Goal: Transaction & Acquisition: Purchase product/service

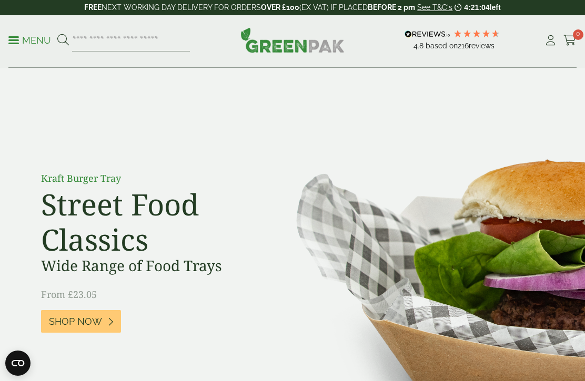
click at [542, 49] on div "4.8 Based on 216 reviews" at bounding box center [457, 40] width 174 height 28
click at [546, 43] on icon at bounding box center [550, 40] width 13 height 11
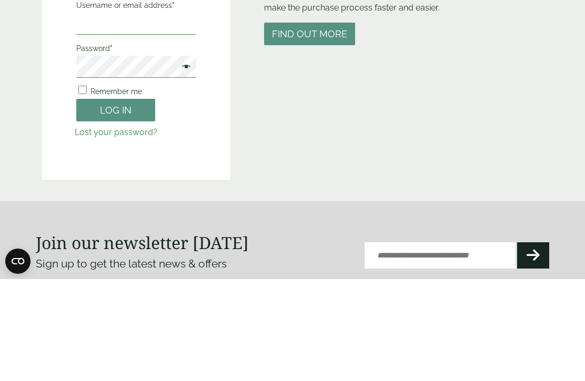
type input "**********"
click at [116, 211] on button "Log in" at bounding box center [115, 212] width 79 height 23
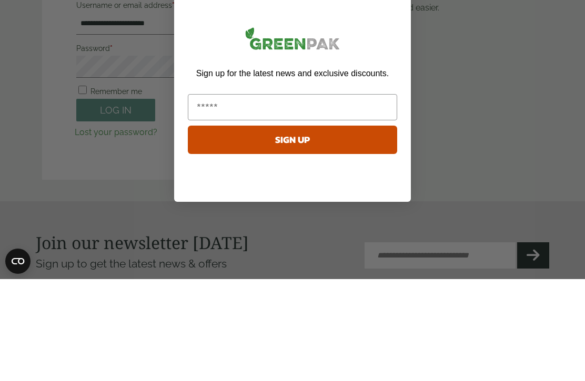
click at [225, 196] on input "Email" at bounding box center [292, 209] width 209 height 26
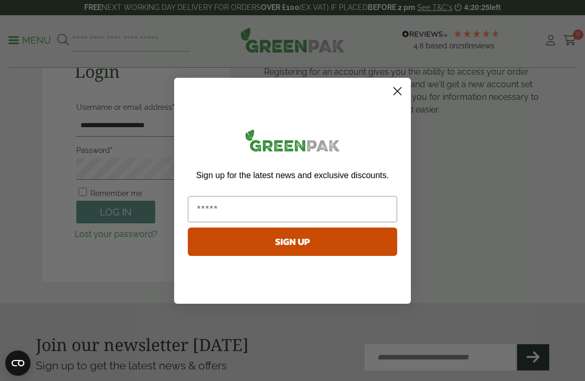
click at [403, 83] on icon "Close dialog" at bounding box center [397, 91] width 18 height 18
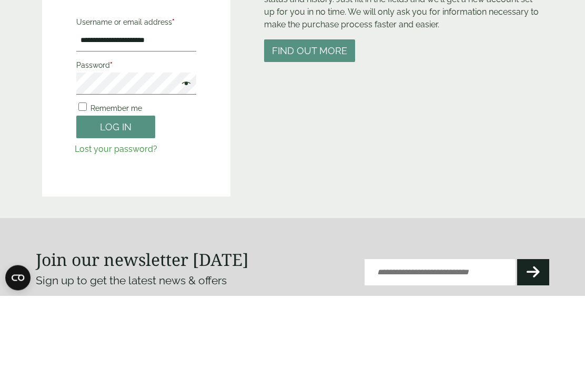
scroll to position [218, 0]
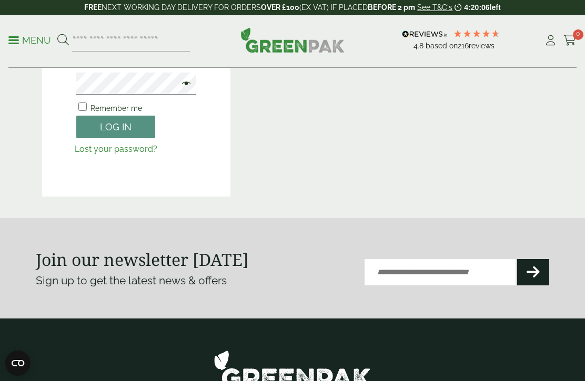
click at [128, 129] on button "Log in" at bounding box center [115, 127] width 79 height 23
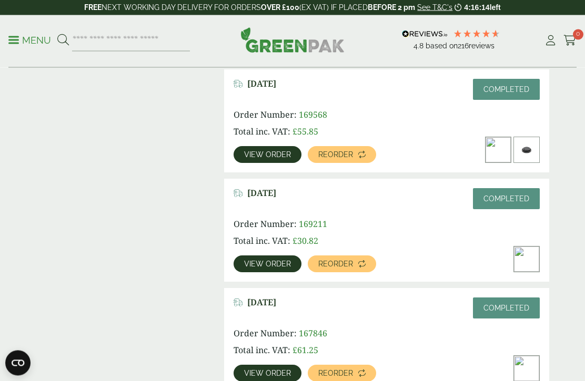
scroll to position [490, 0]
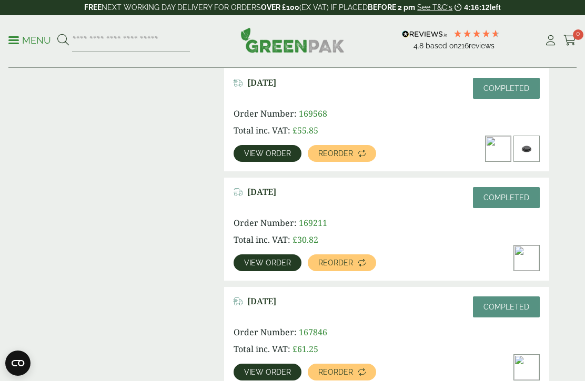
click at [280, 374] on span "View order" at bounding box center [267, 371] width 47 height 7
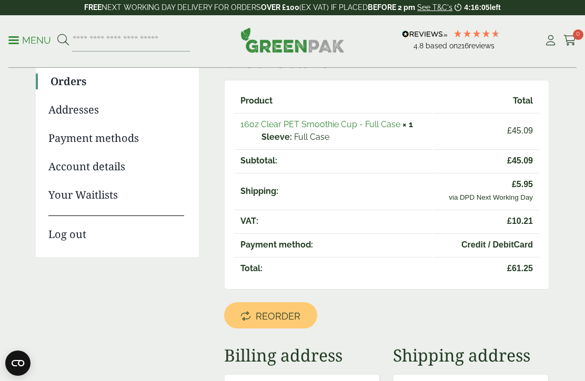
click at [283, 321] on span "Reorder" at bounding box center [277, 317] width 45 height 12
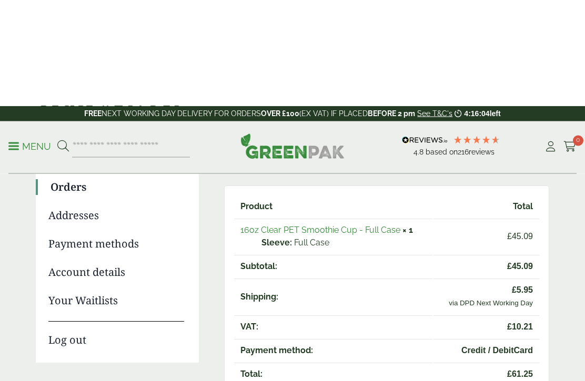
scroll to position [18, 0]
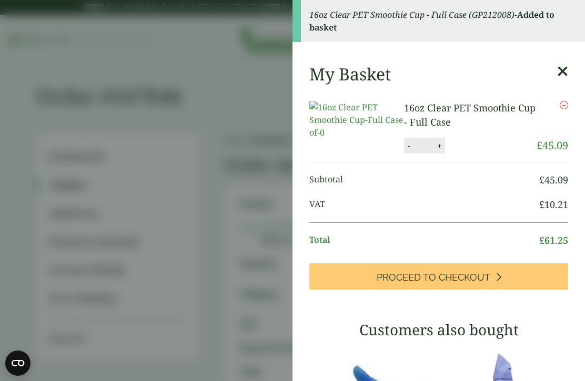
click at [558, 73] on icon at bounding box center [562, 71] width 11 height 15
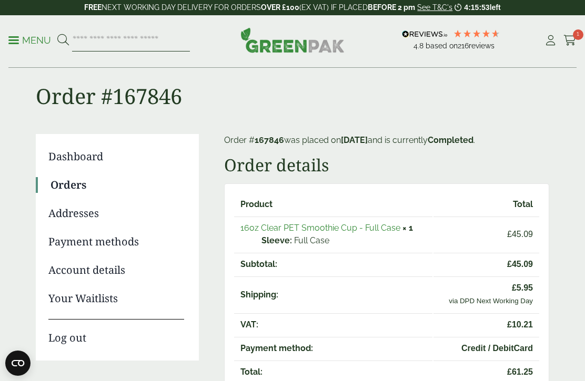
click at [100, 45] on input "search" at bounding box center [131, 40] width 118 height 22
type input "**********"
click at [63, 40] on button at bounding box center [63, 41] width 12 height 14
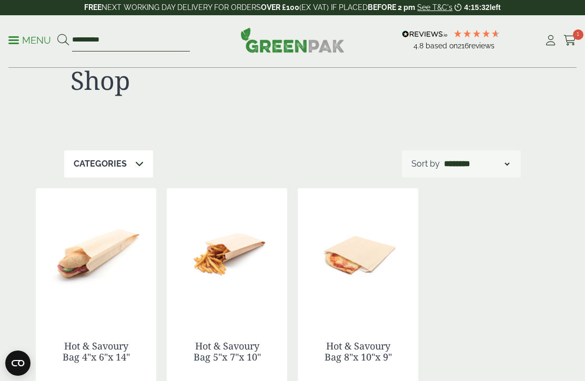
click at [128, 43] on input "**********" at bounding box center [131, 40] width 118 height 22
type input "*"
type input "**********"
click at [63, 40] on button at bounding box center [63, 41] width 12 height 14
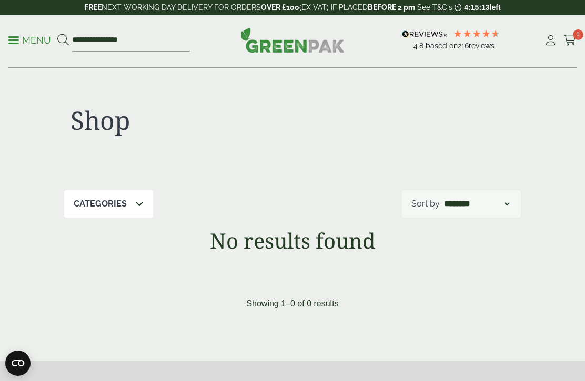
click at [12, 46] on p "Menu" at bounding box center [29, 40] width 43 height 13
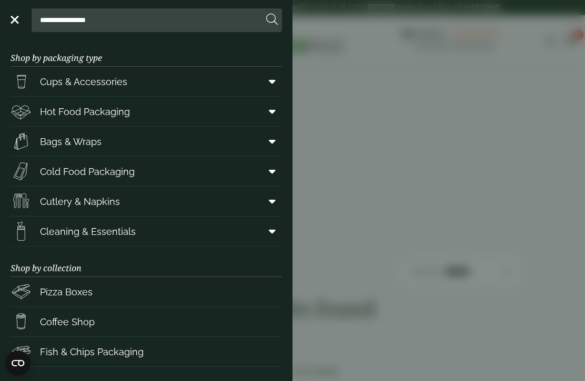
click at [270, 144] on icon at bounding box center [272, 141] width 7 height 11
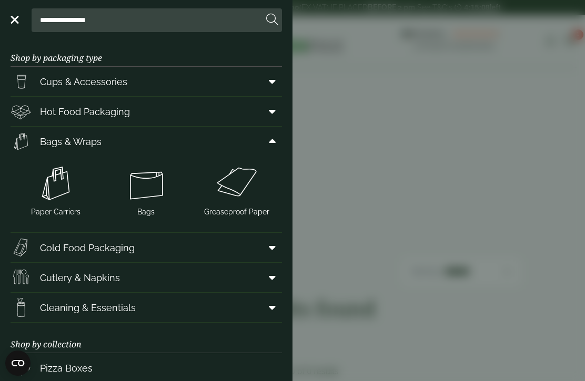
click at [60, 194] on img at bounding box center [56, 183] width 82 height 42
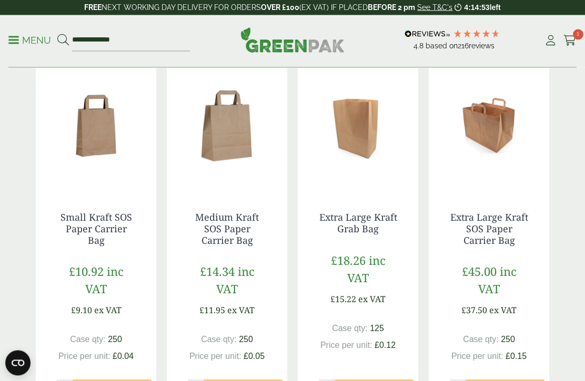
scroll to position [545, 0]
click at [239, 226] on link "Medium Kraft SOS Paper Carrier Bag" at bounding box center [227, 228] width 64 height 35
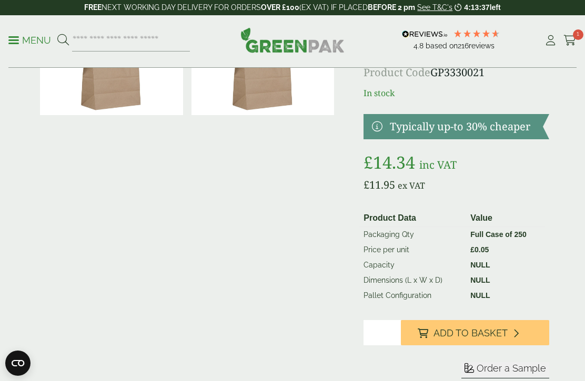
scroll to position [87, 0]
click at [474, 334] on span "Add to Basket" at bounding box center [470, 333] width 74 height 12
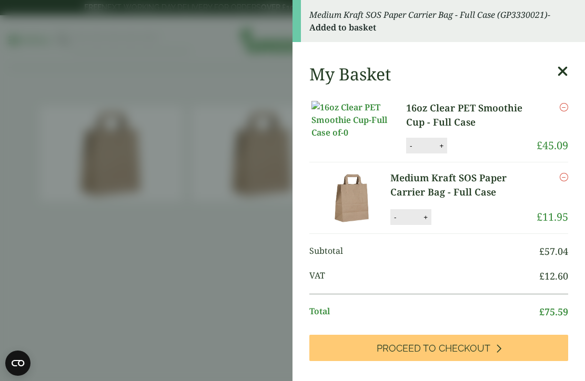
click at [567, 67] on icon at bounding box center [562, 71] width 11 height 15
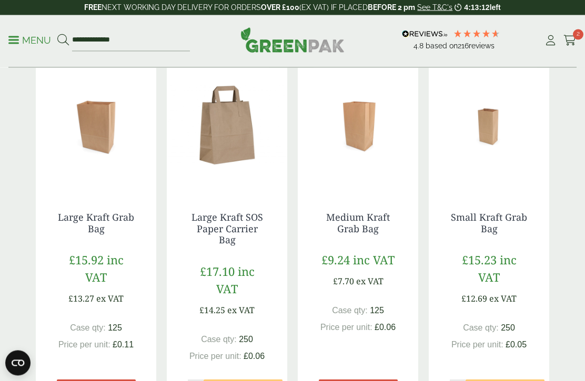
scroll to position [928, 0]
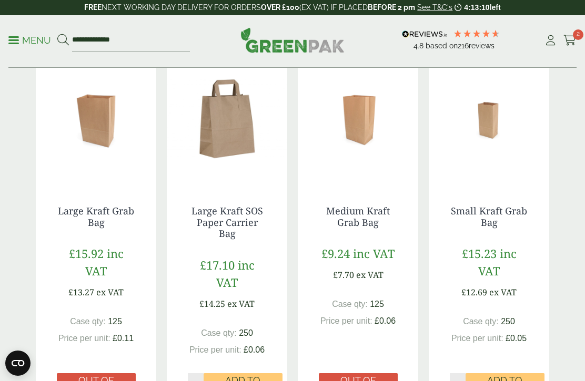
click at [247, 211] on link "Large Kraft SOS Paper Carrier Bag" at bounding box center [226, 221] width 71 height 35
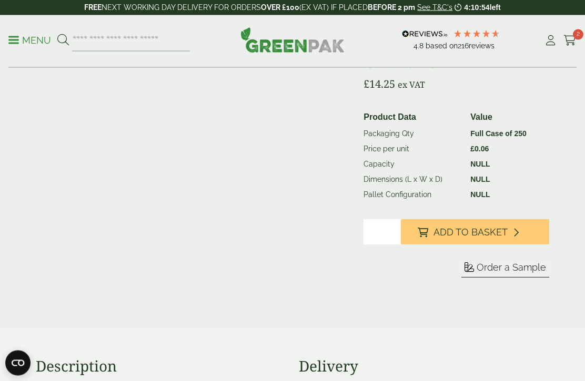
scroll to position [161, 0]
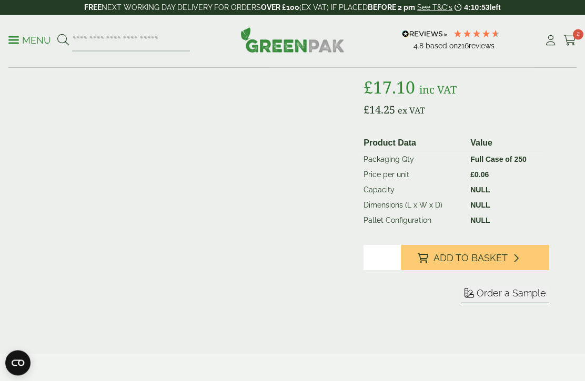
click at [481, 258] on span "Add to Basket" at bounding box center [470, 259] width 74 height 12
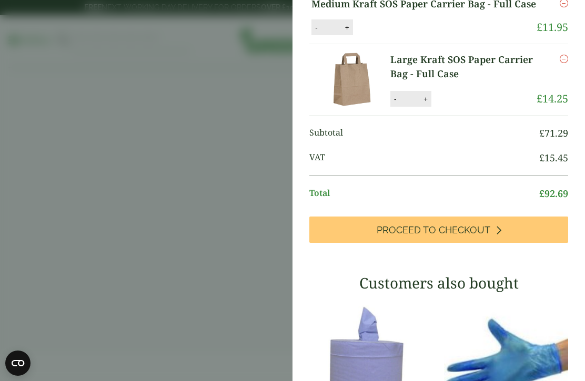
scroll to position [69, 0]
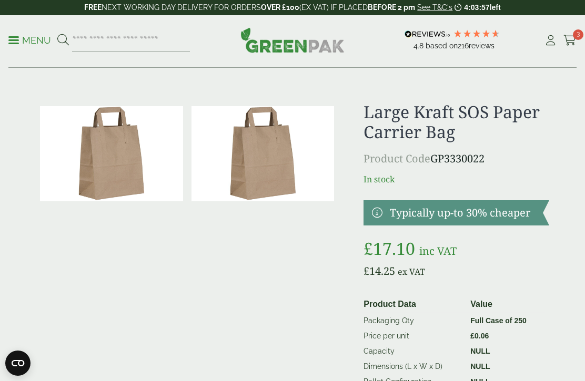
click at [583, 32] on div "Menu 4.8 Based on 216" at bounding box center [292, 41] width 585 height 53
click at [572, 40] on icon at bounding box center [569, 40] width 13 height 11
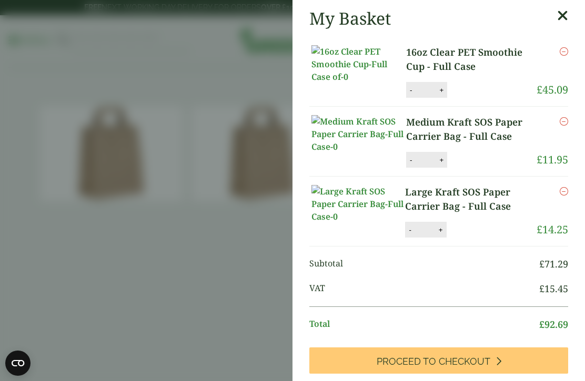
click at [478, 361] on span "Proceed to Checkout" at bounding box center [433, 362] width 114 height 12
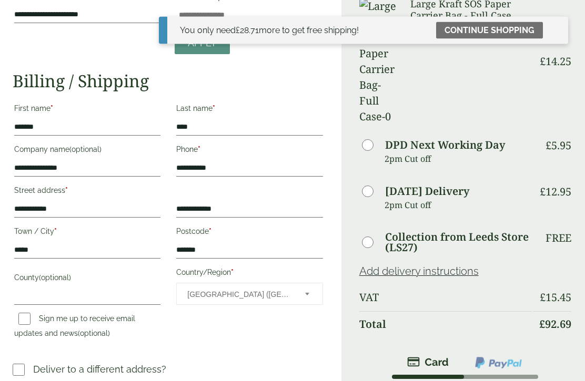
scroll to position [124, 0]
